Goal: Find specific page/section

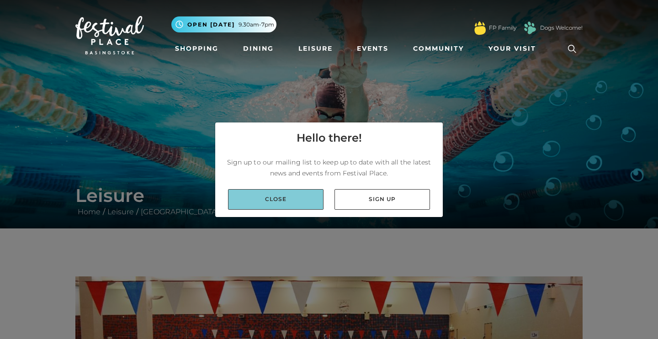
click at [309, 198] on link "Close" at bounding box center [275, 199] width 95 height 21
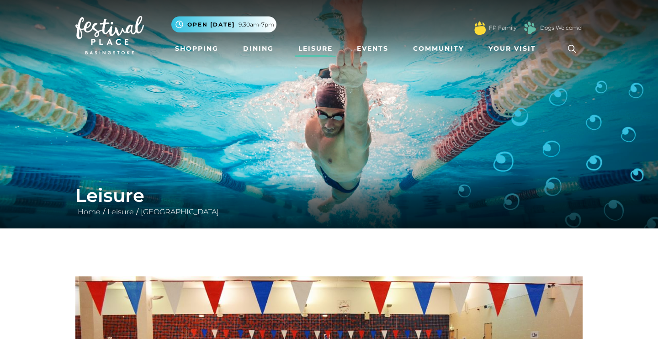
click at [309, 47] on link "Leisure" at bounding box center [316, 48] width 42 height 17
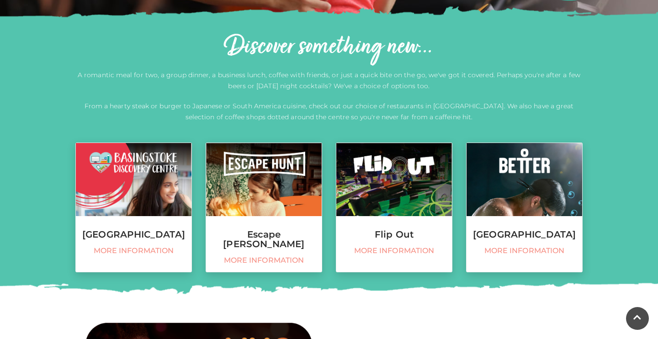
scroll to position [296, 0]
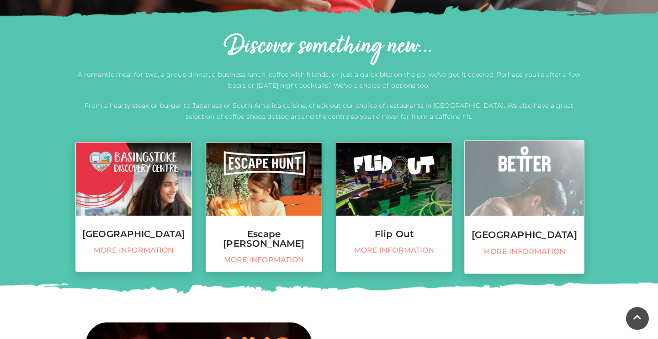
click at [525, 240] on h3 "[GEOGRAPHIC_DATA]" at bounding box center [524, 235] width 119 height 10
